Goal: Information Seeking & Learning: Learn about a topic

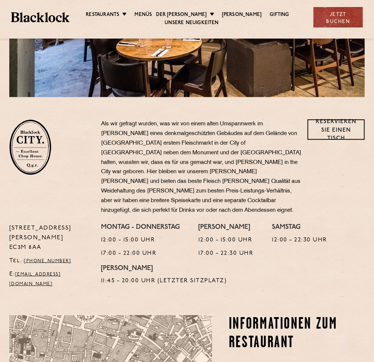
scroll to position [168, 0]
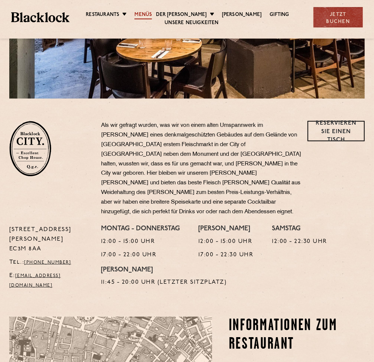
click at [152, 11] on link "Menüs" at bounding box center [142, 15] width 17 height 8
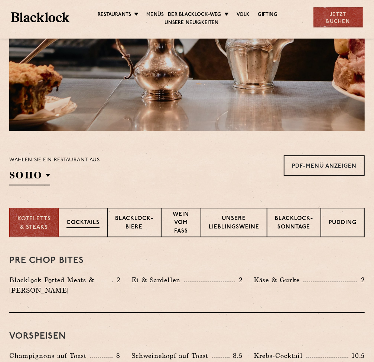
scroll to position [135, 0]
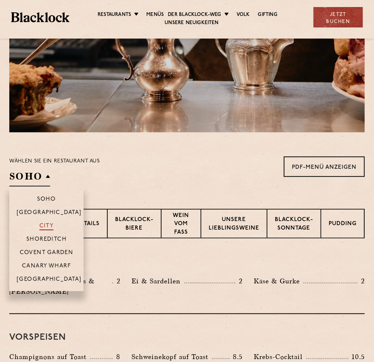
click at [50, 226] on p "City" at bounding box center [46, 226] width 14 height 7
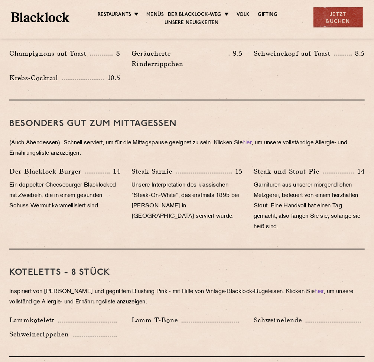
scroll to position [270, 0]
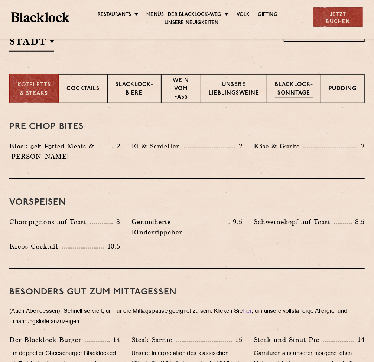
click at [286, 89] on p "Blacklock-Sonntage" at bounding box center [294, 89] width 38 height 17
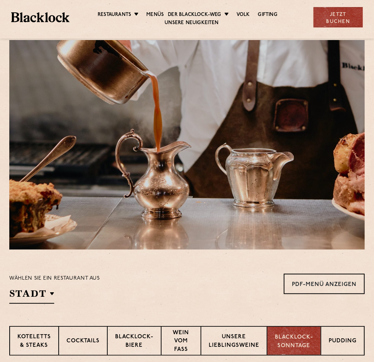
scroll to position [0, 0]
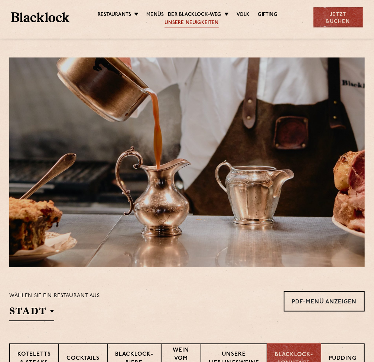
click at [193, 21] on link "Unsere Neuigkeiten" at bounding box center [191, 23] width 54 height 8
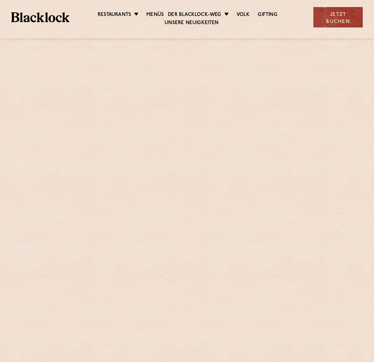
click at [193, 21] on link "Unsere Neuigkeiten" at bounding box center [191, 23] width 54 height 8
